Goal: Information Seeking & Learning: Learn about a topic

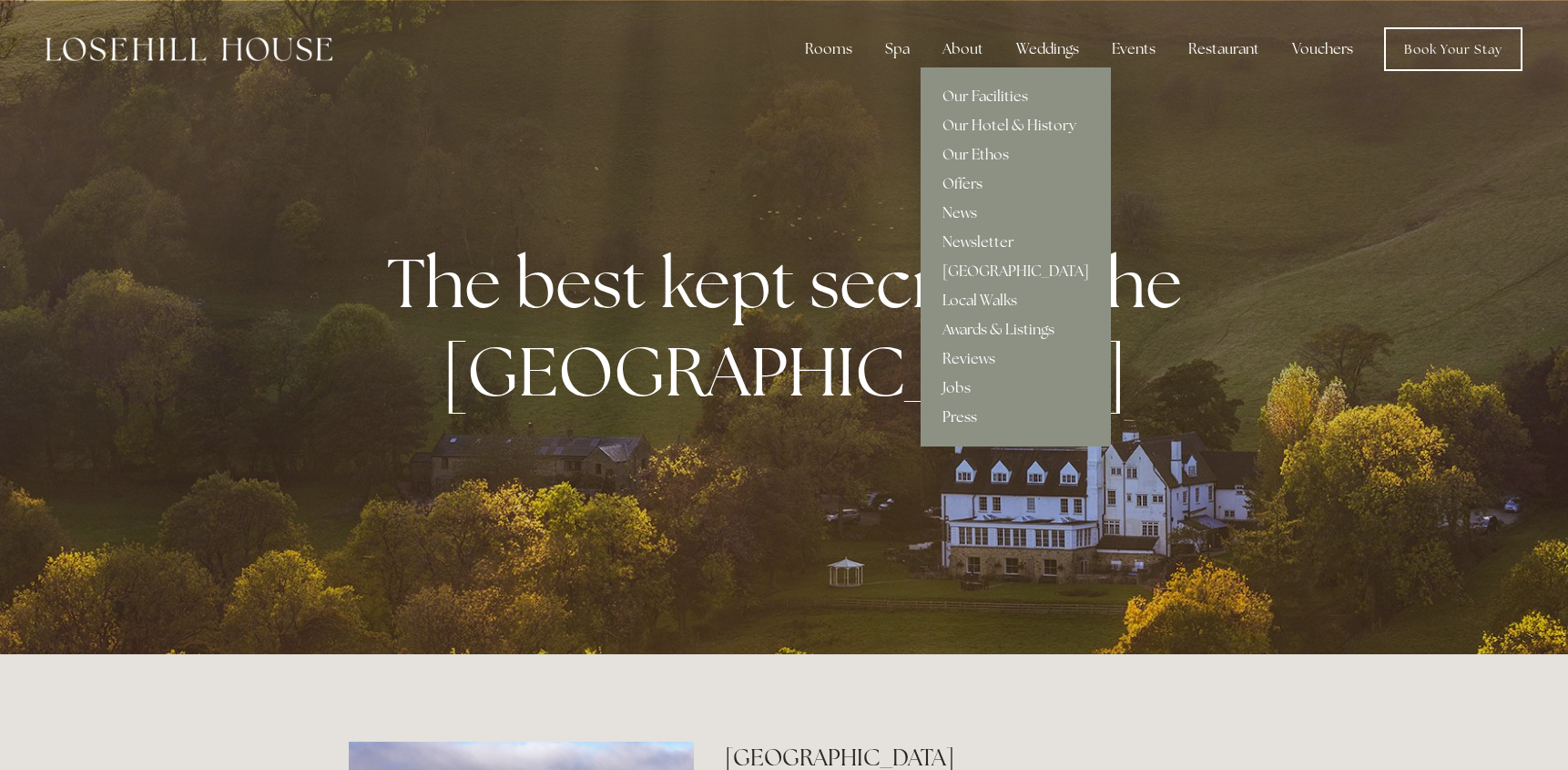
click at [977, 418] on link "Press" at bounding box center [1016, 418] width 190 height 29
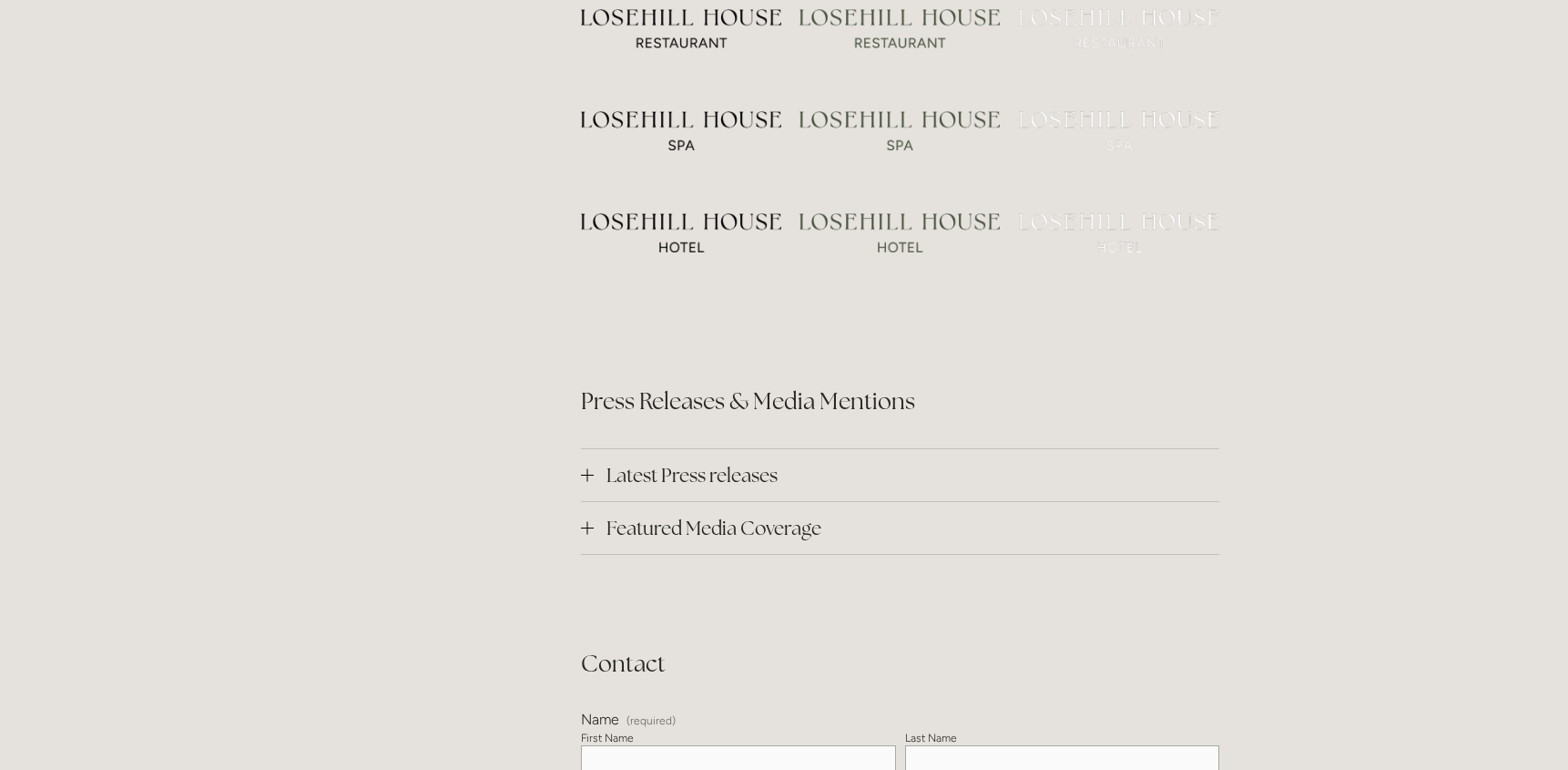
scroll to position [5753, 0]
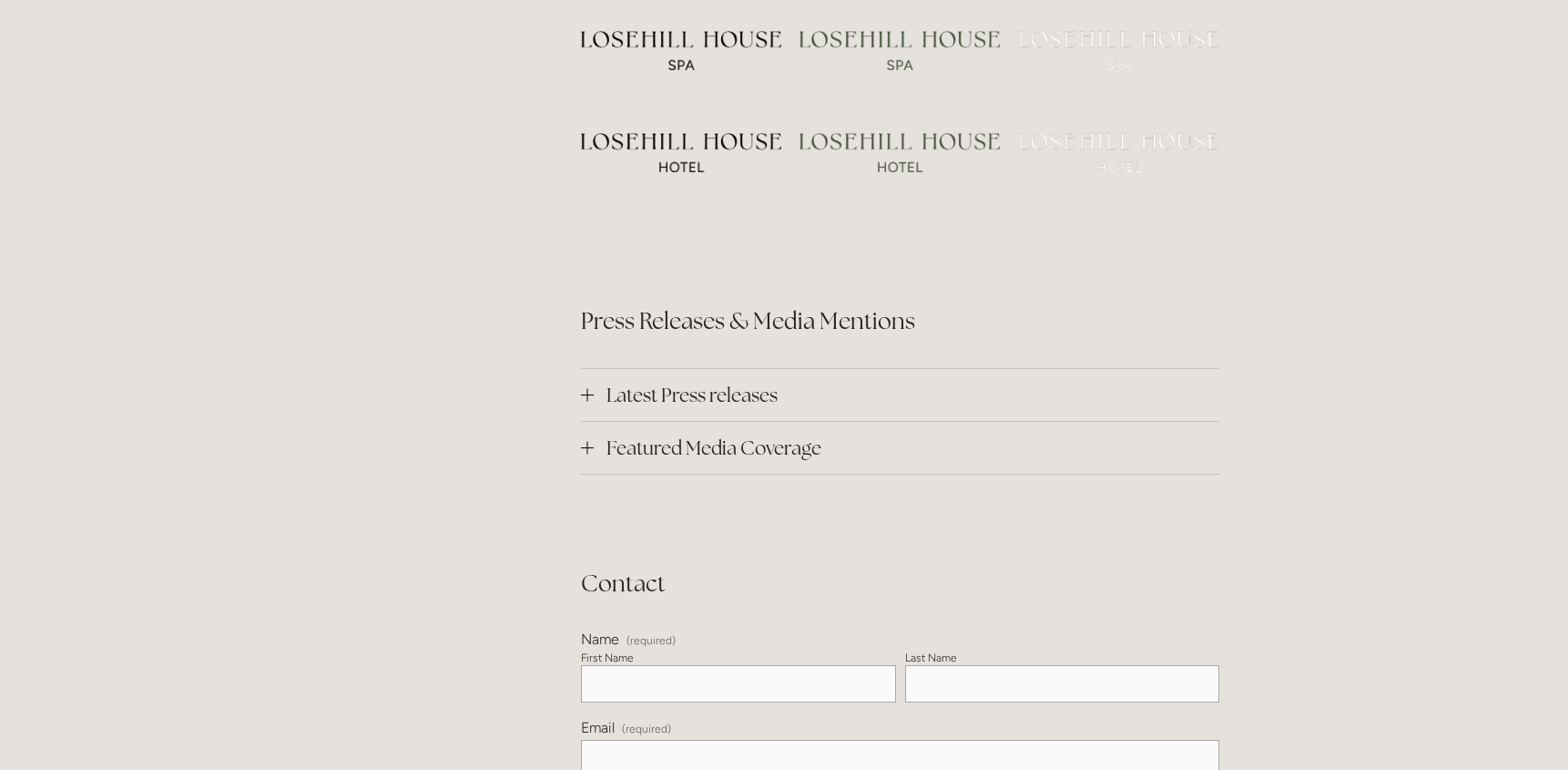
click at [744, 435] on span "Featured Media Coverage" at bounding box center [906, 447] width 625 height 24
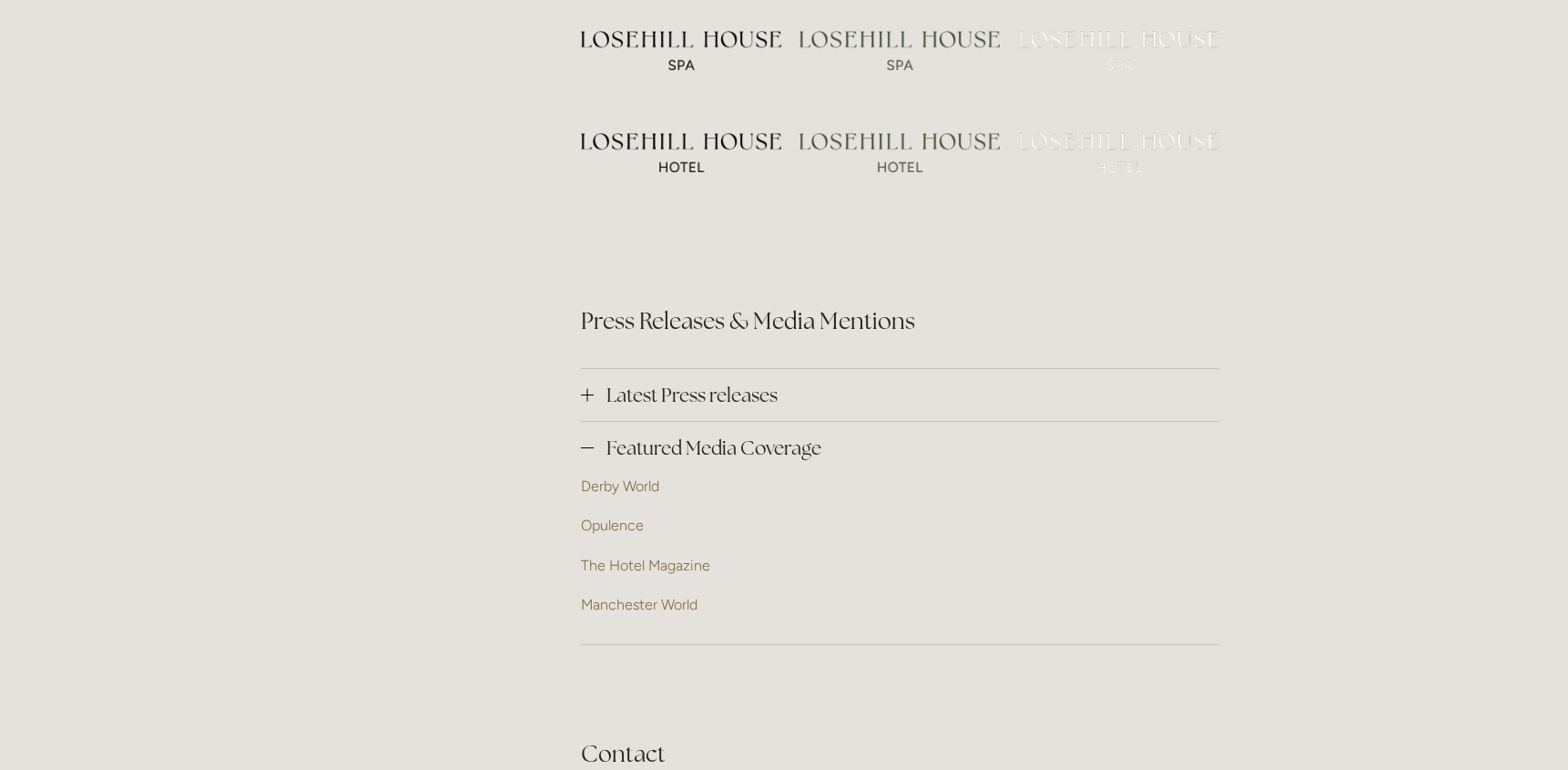
click at [745, 383] on span "Latest Press releases" at bounding box center [906, 394] width 625 height 24
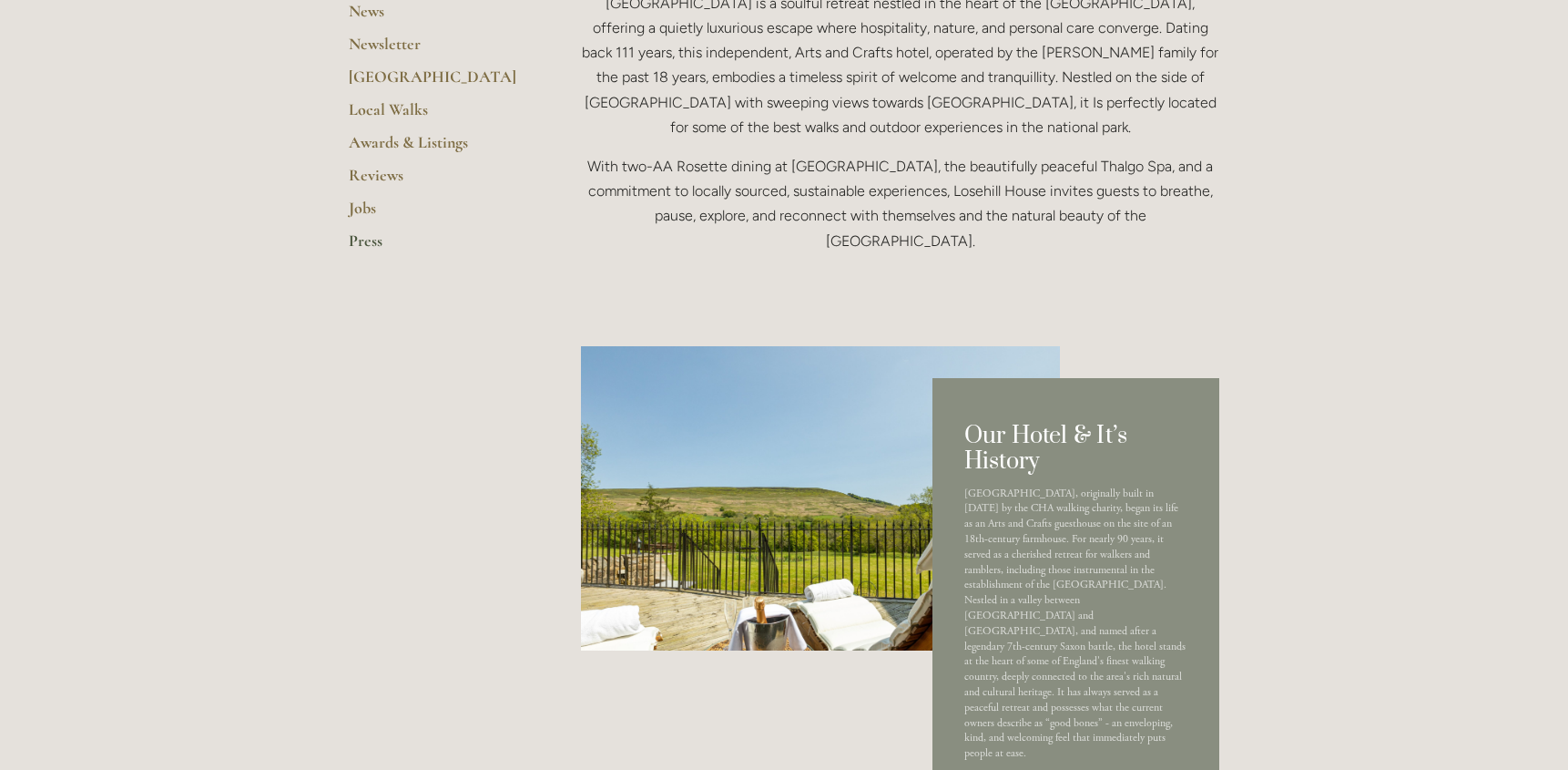
scroll to position [0, 0]
